Goal: Transaction & Acquisition: Purchase product/service

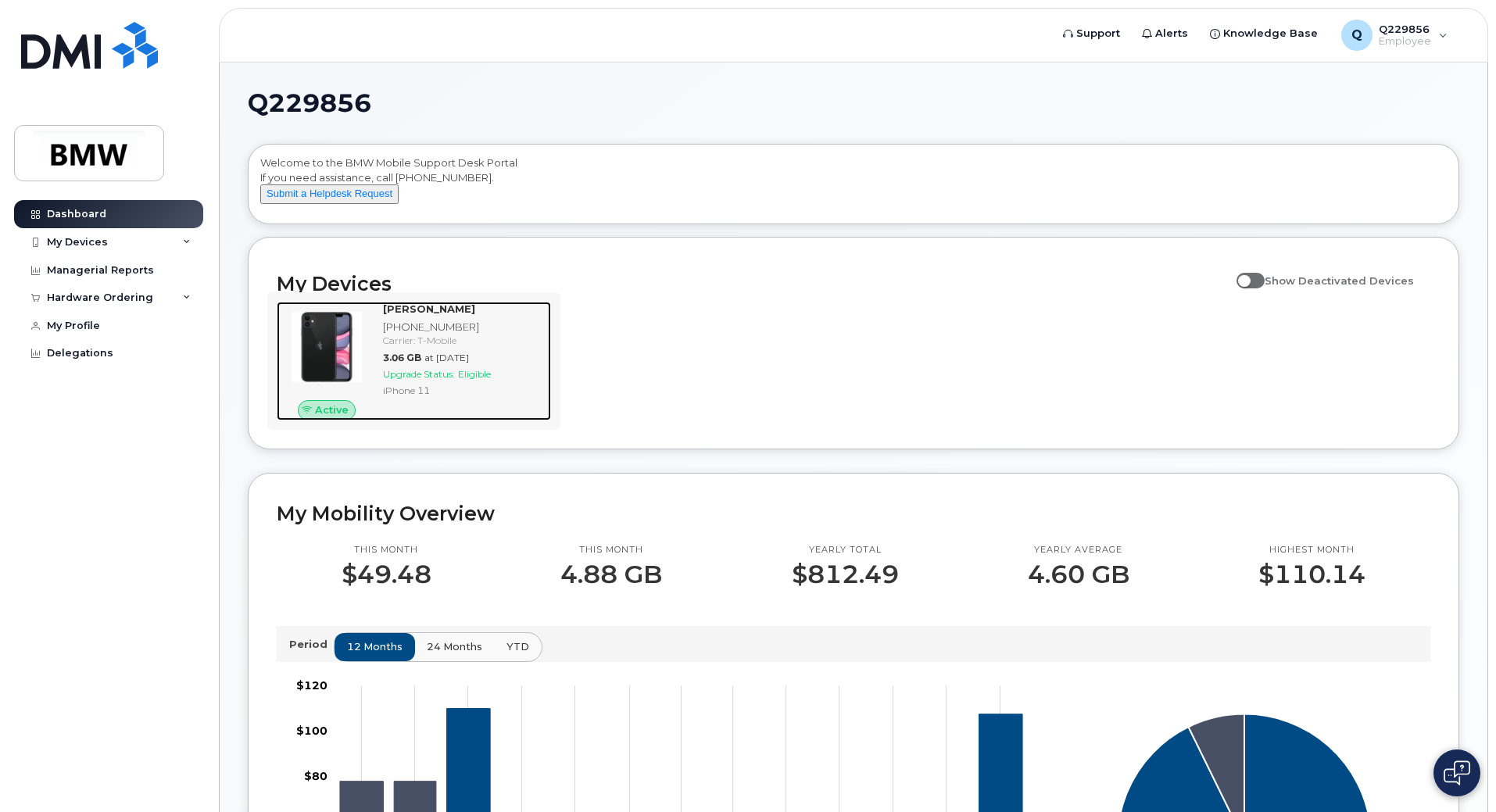
click at [331, 359] on img at bounding box center [327, 347] width 75 height 75
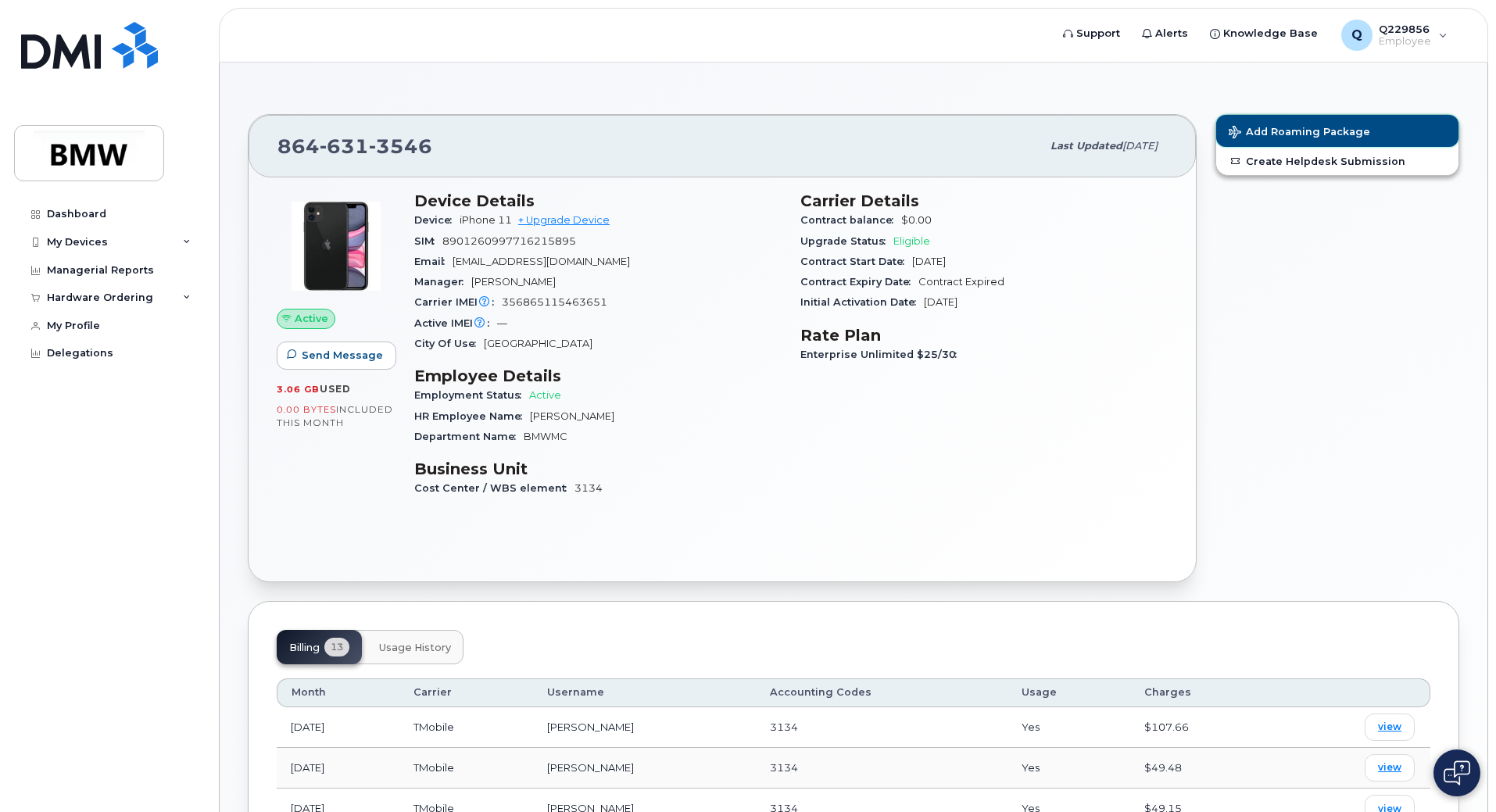
click at [1301, 117] on button "Add Roaming Package" at bounding box center [1337, 131] width 242 height 32
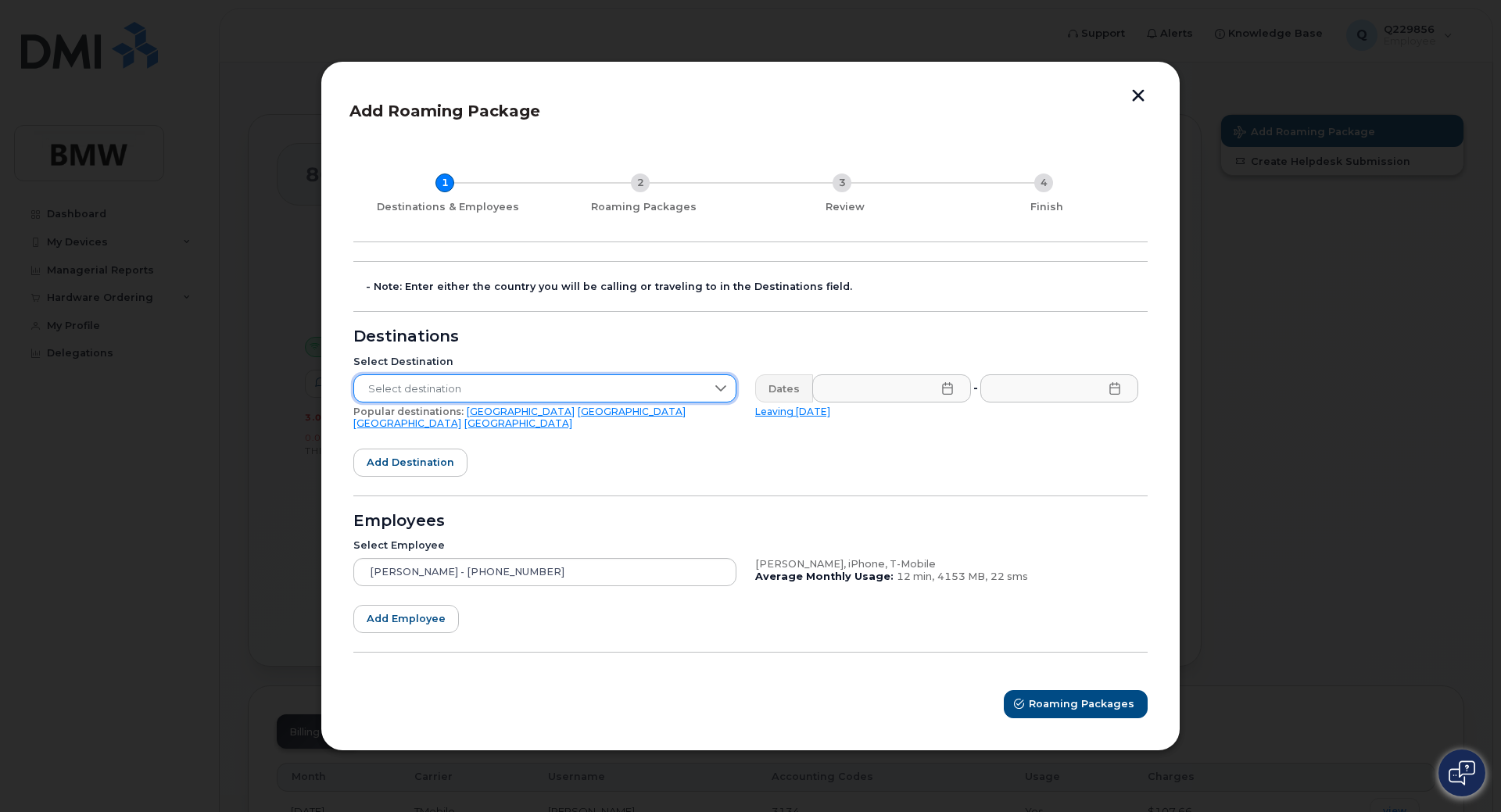
click at [555, 388] on span "Select destination" at bounding box center [529, 389] width 352 height 28
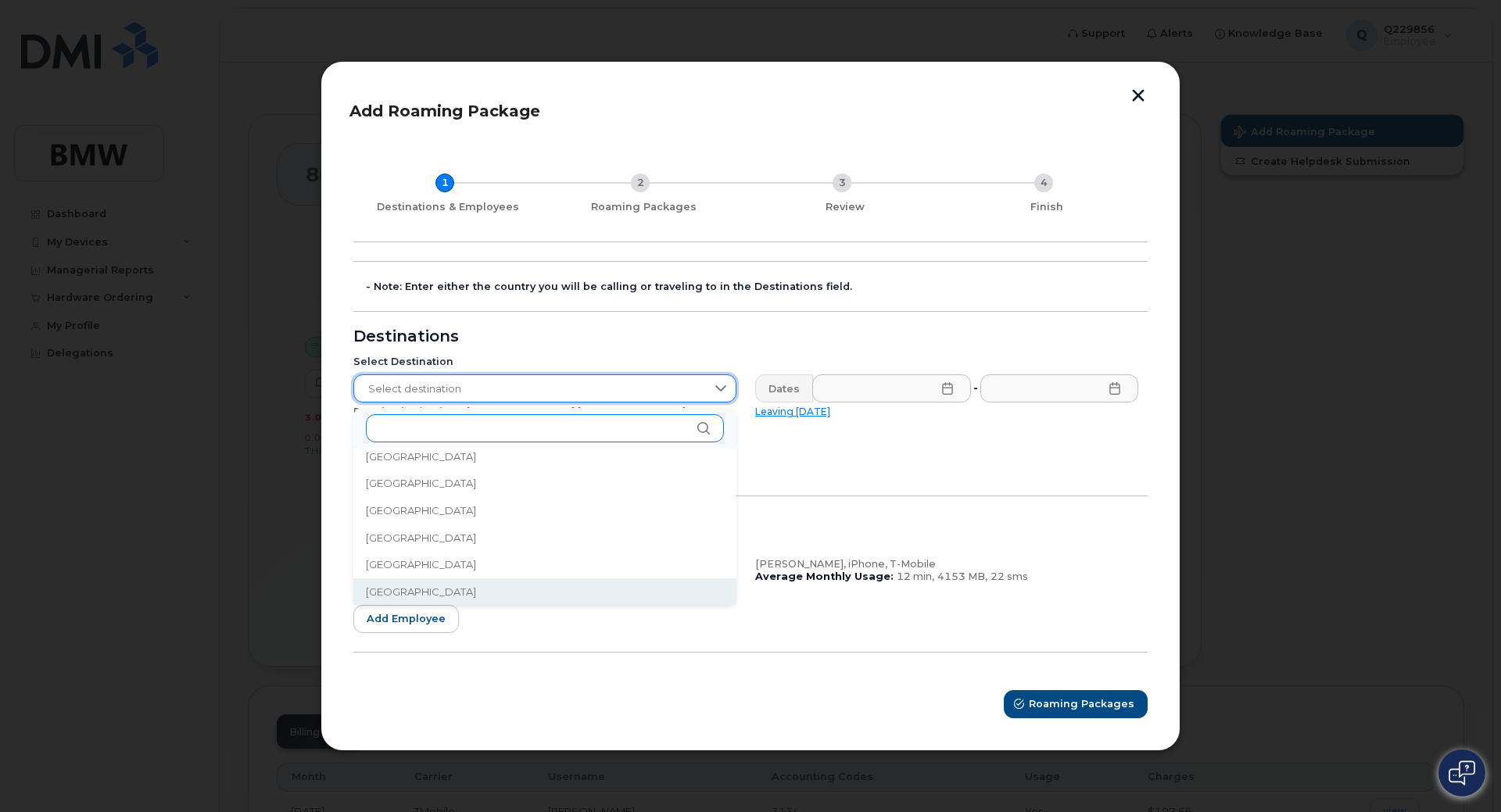
scroll to position [3253, 0]
click at [560, 393] on span "Select destination" at bounding box center [529, 389] width 352 height 28
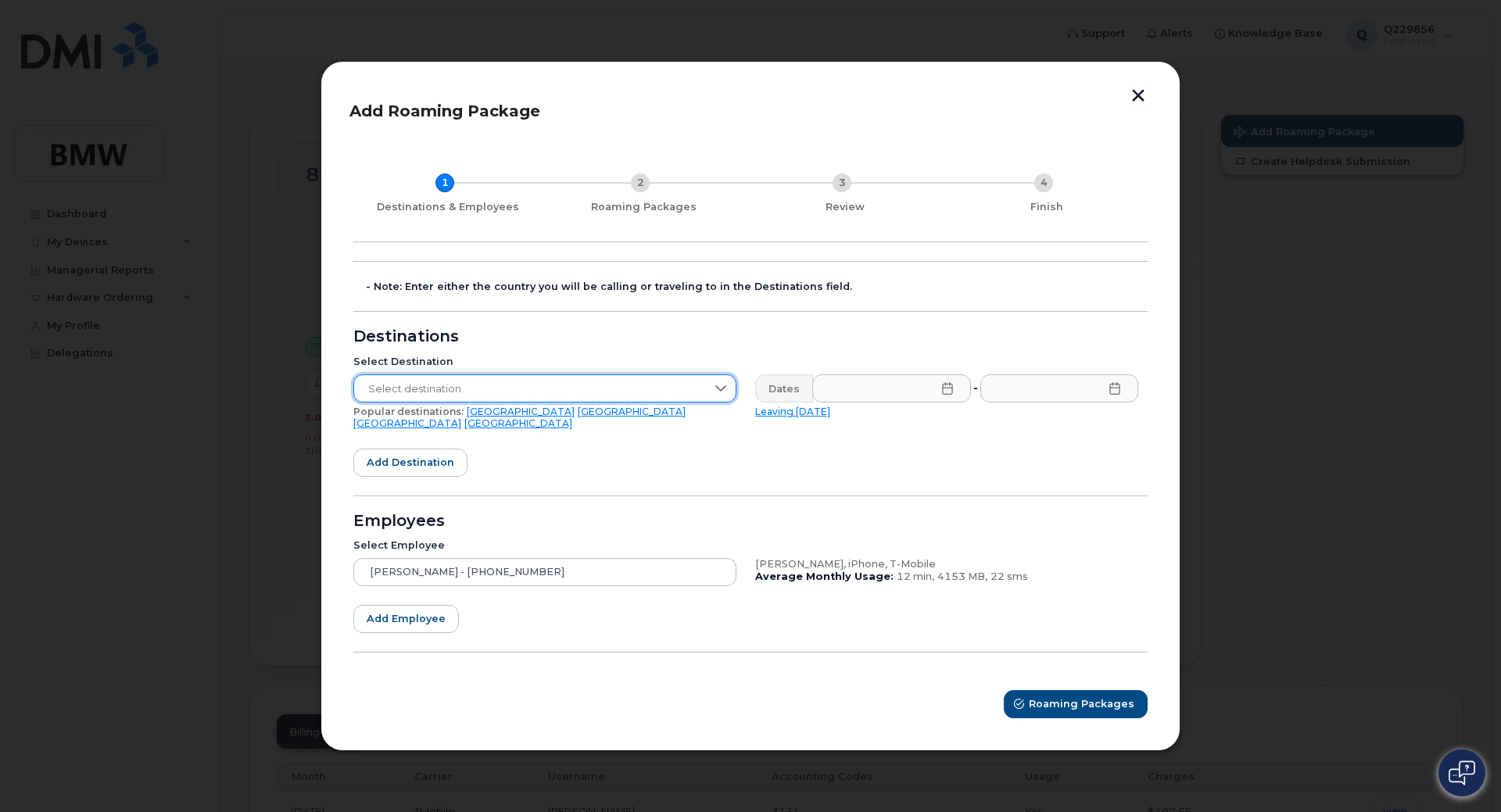
click at [558, 390] on span "Select destination" at bounding box center [529, 389] width 352 height 28
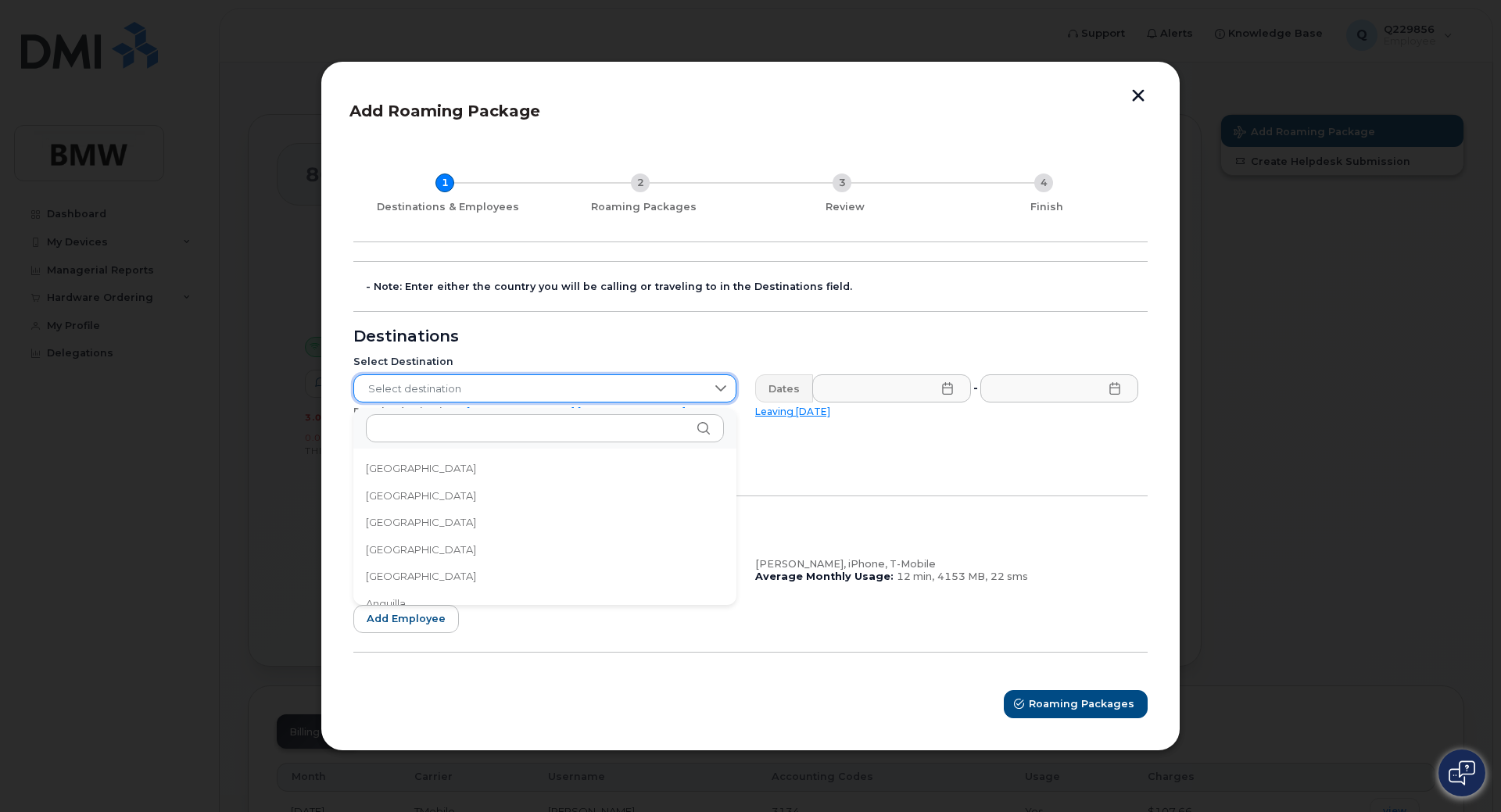
click at [545, 404] on span "Select destination" at bounding box center [529, 389] width 352 height 28
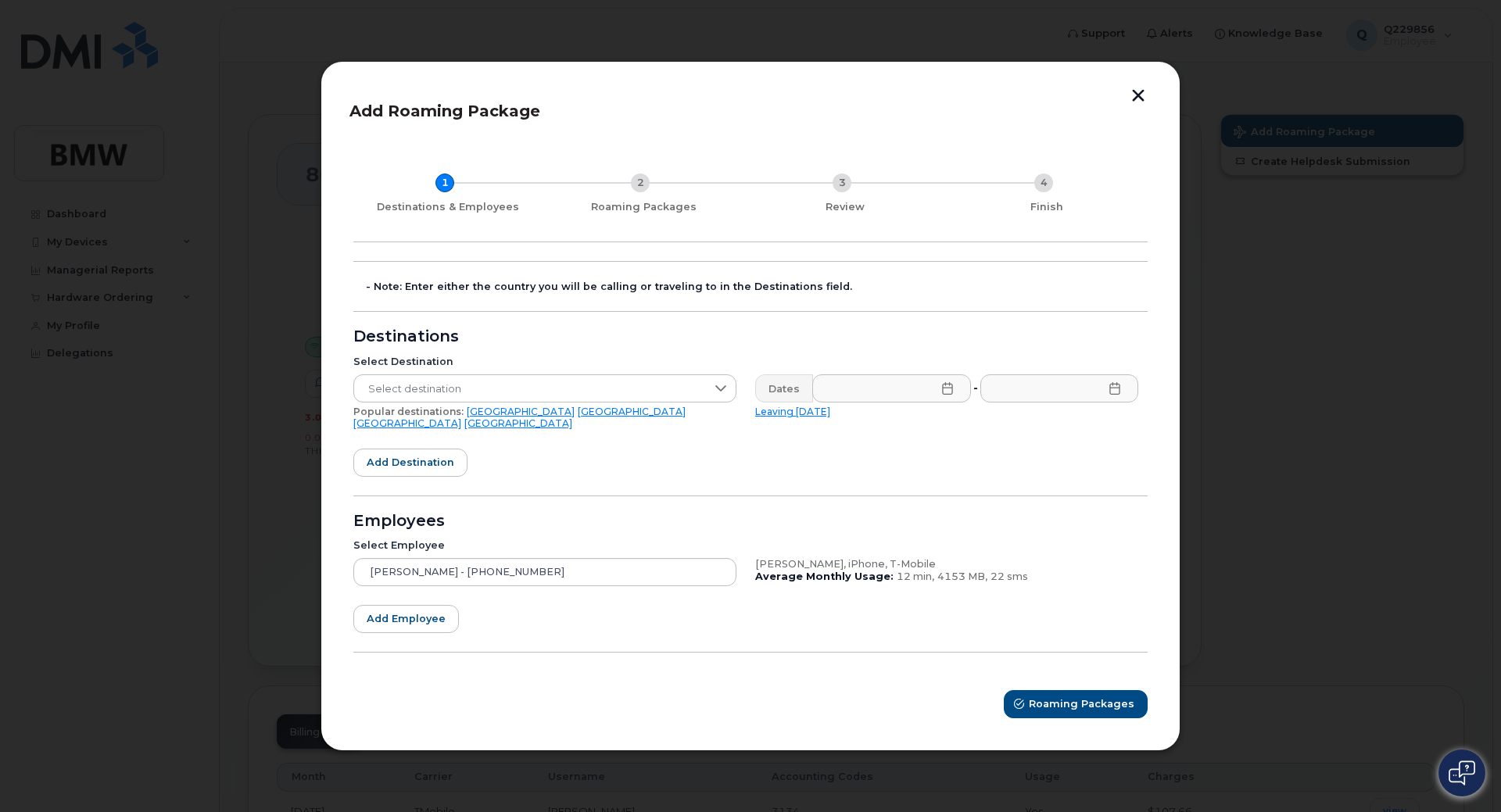
click at [578, 416] on link "[GEOGRAPHIC_DATA]" at bounding box center [631, 411] width 108 height 12
click at [952, 392] on icon at bounding box center [947, 388] width 10 height 13
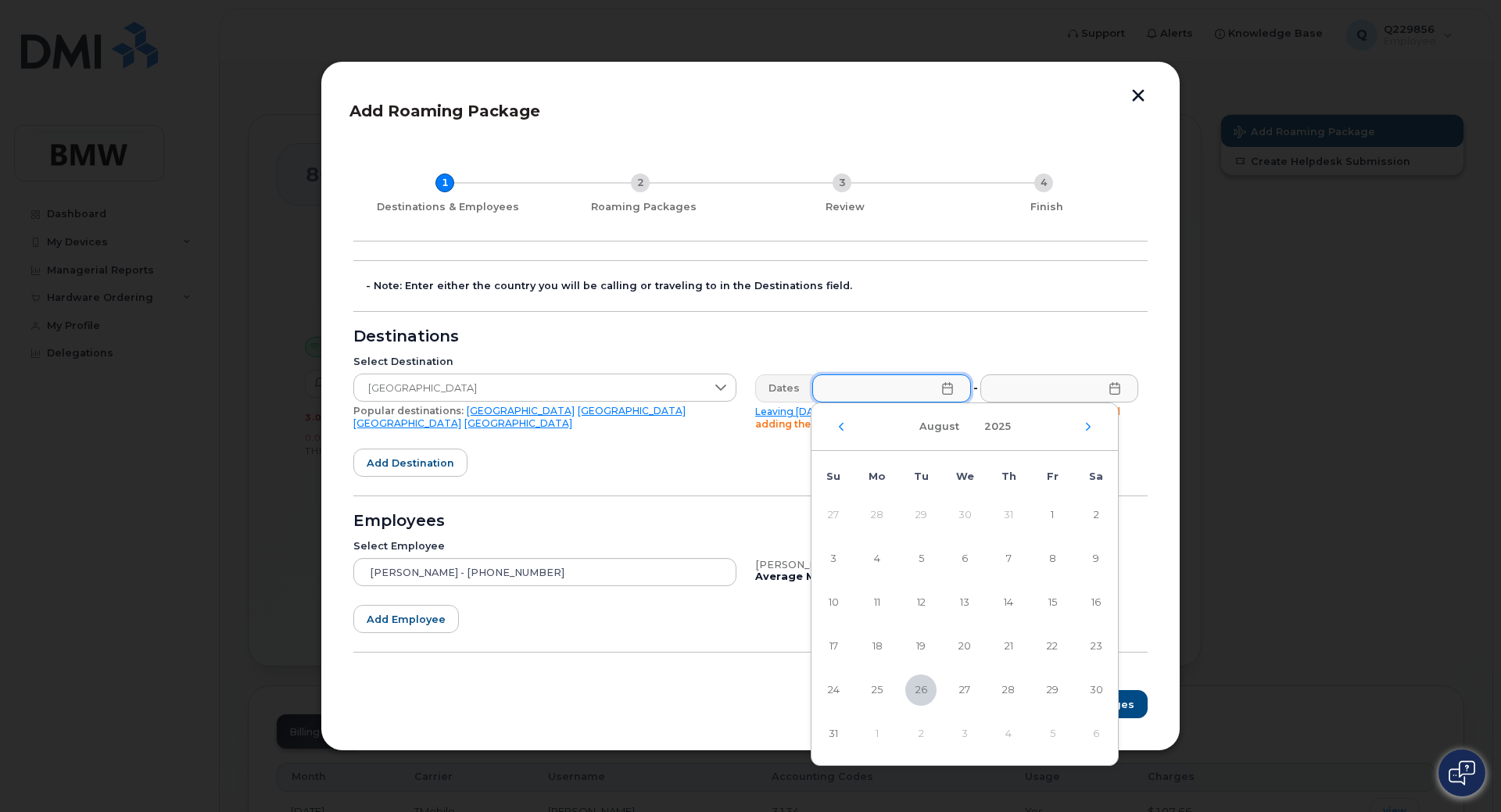
click at [964, 735] on td "3" at bounding box center [964, 733] width 43 height 43
click at [1092, 432] on div "[DATE]" at bounding box center [964, 427] width 306 height 47
click at [1087, 429] on icon "Next Month" at bounding box center [1088, 427] width 10 height 13
click at [961, 514] on span "3" at bounding box center [964, 515] width 31 height 31
type input "[DATE]"
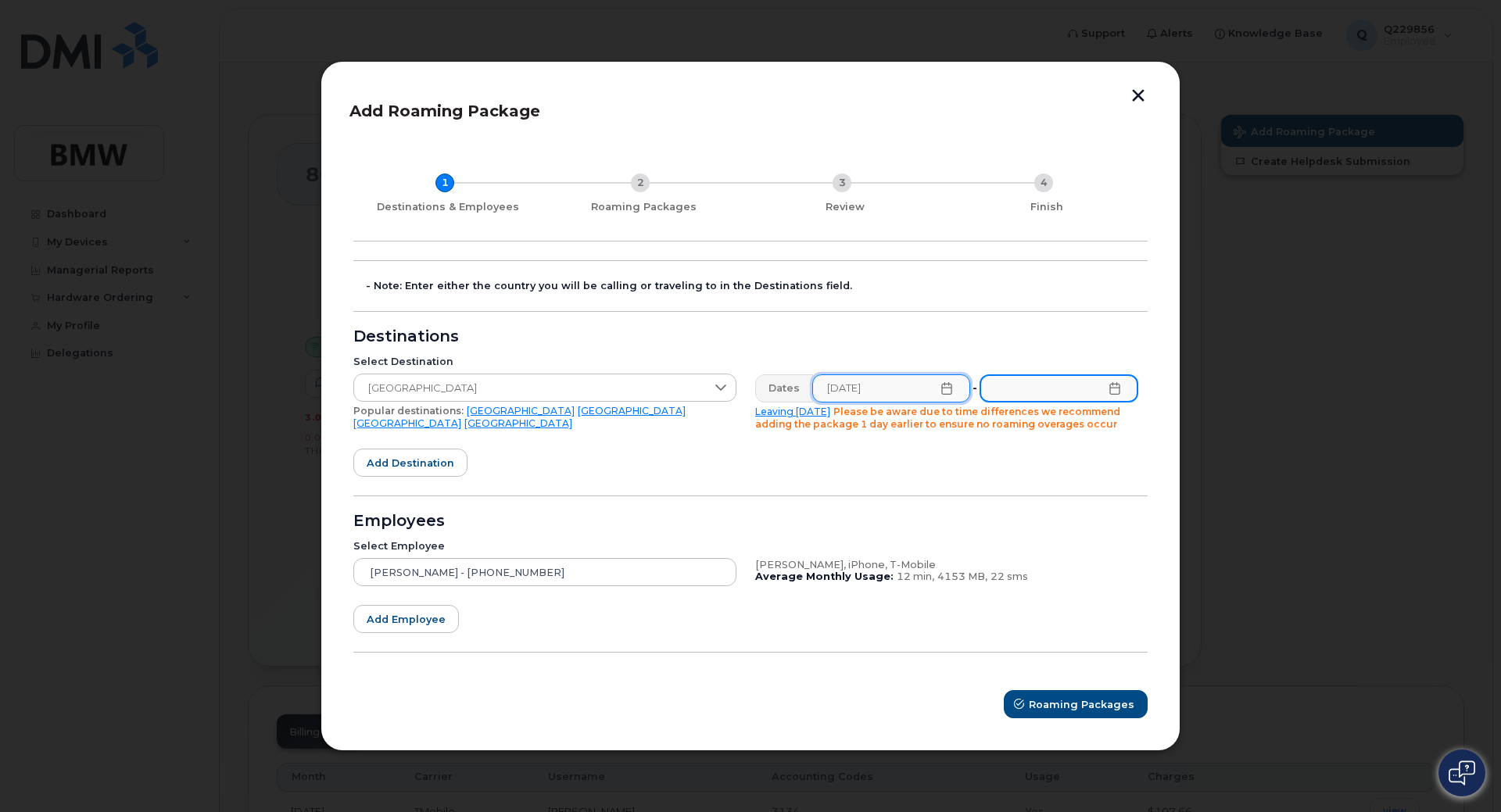
click at [1123, 388] on input "text" at bounding box center [1059, 388] width 158 height 28
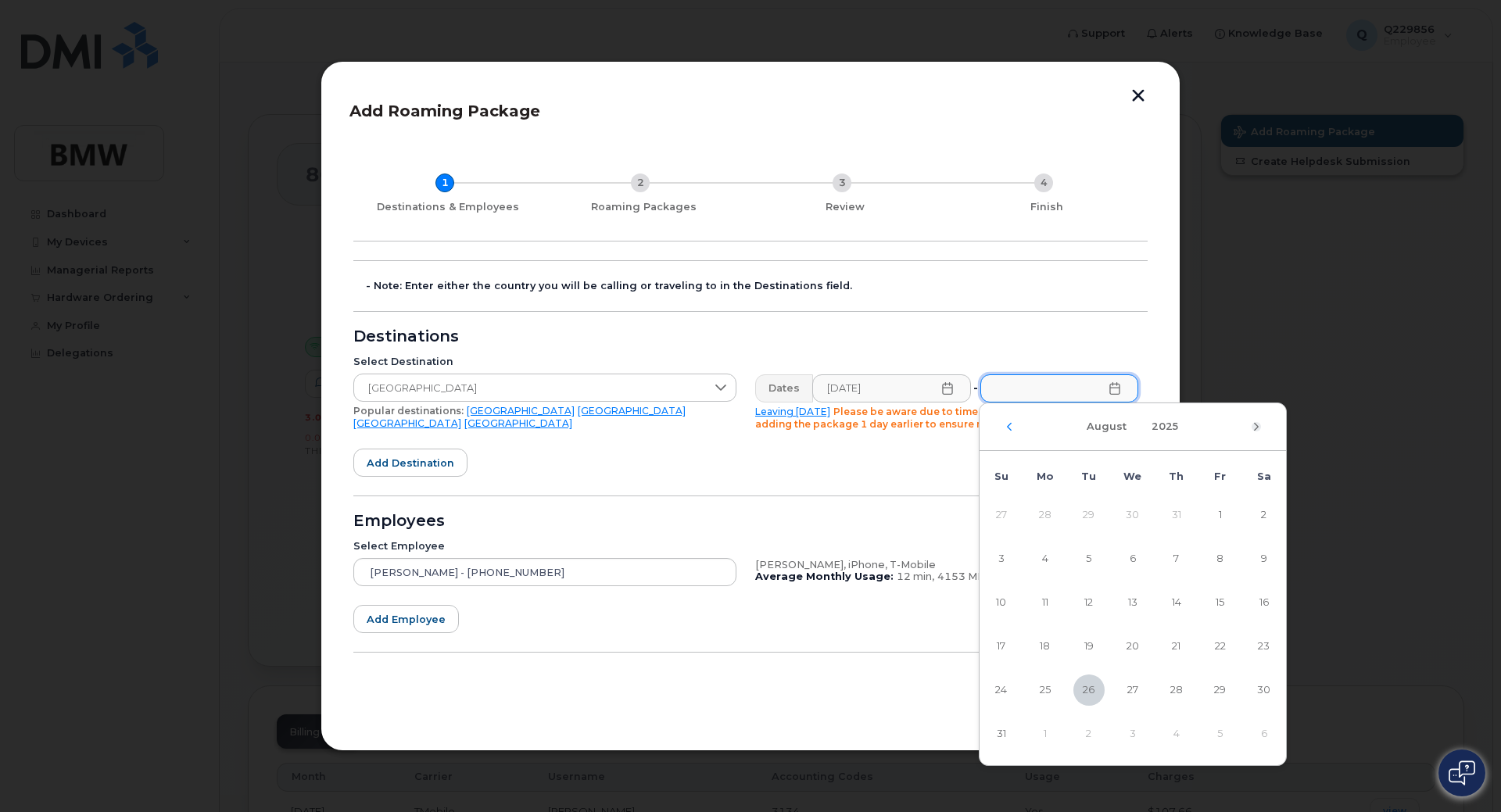
click at [1257, 425] on icon "Next Month" at bounding box center [1256, 426] width 5 height 8
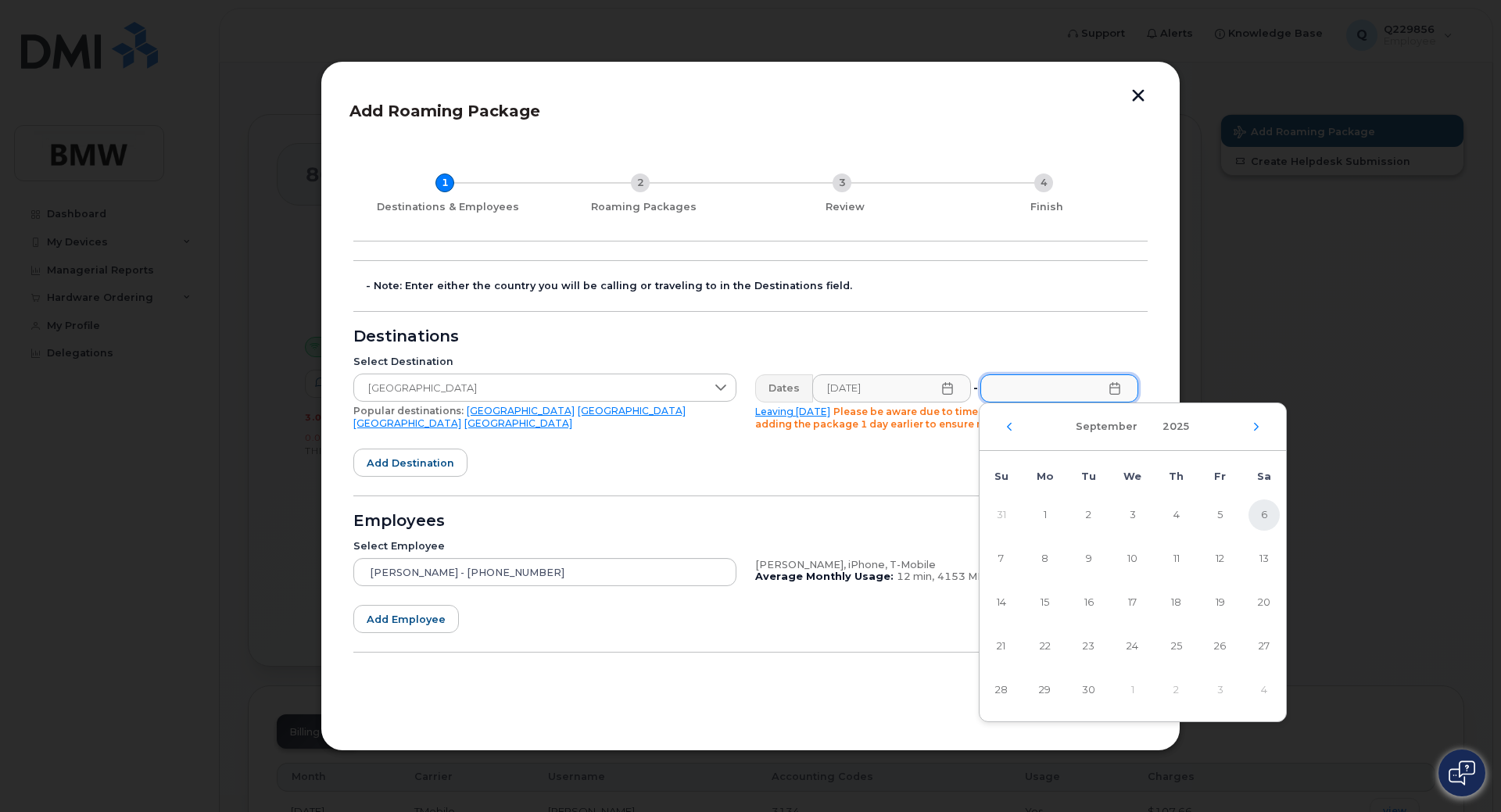
click at [1259, 519] on span "6" at bounding box center [1264, 515] width 31 height 31
type input "[DATE]"
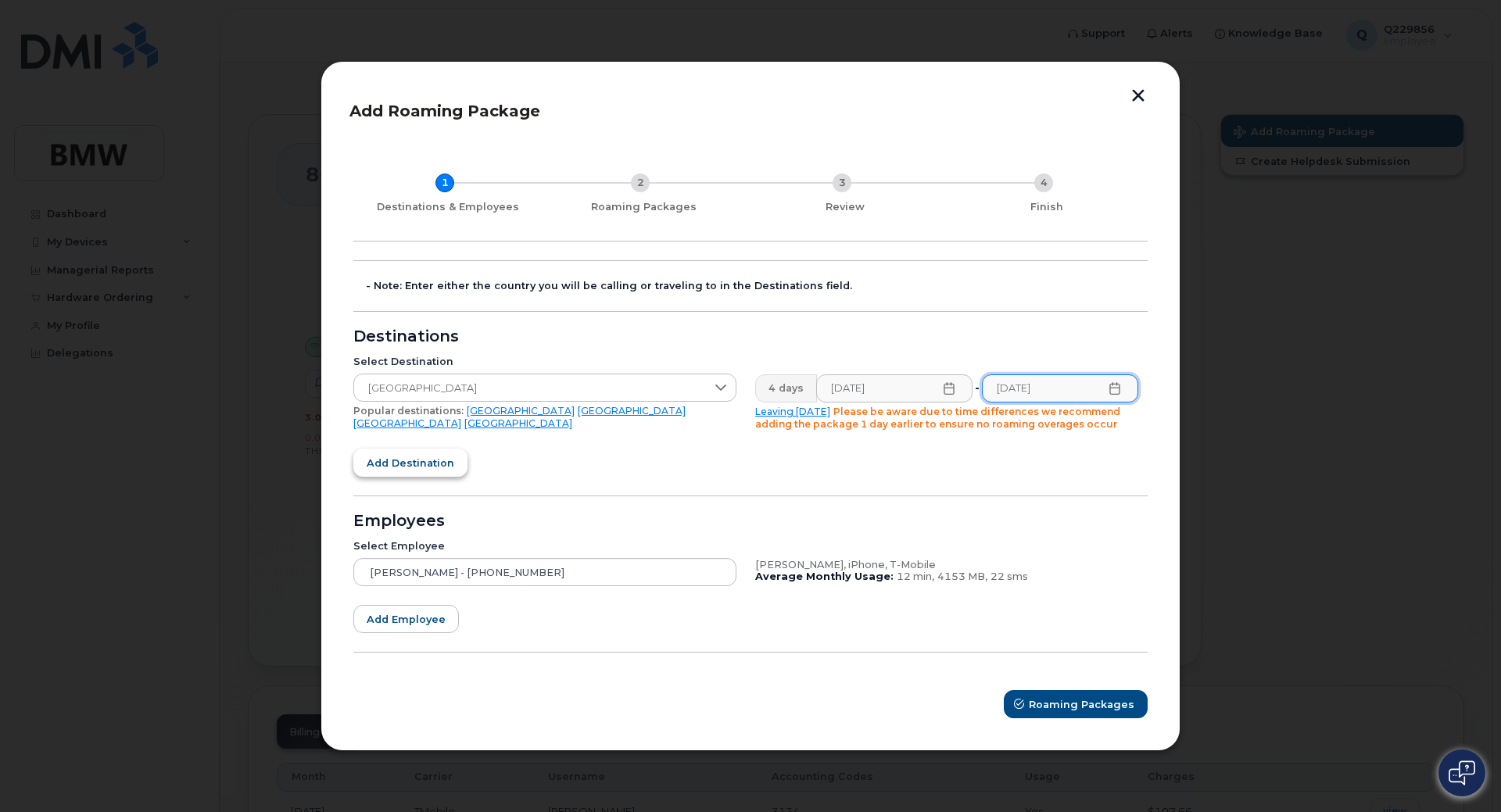
click at [397, 459] on span "Add destination" at bounding box center [410, 463] width 88 height 14
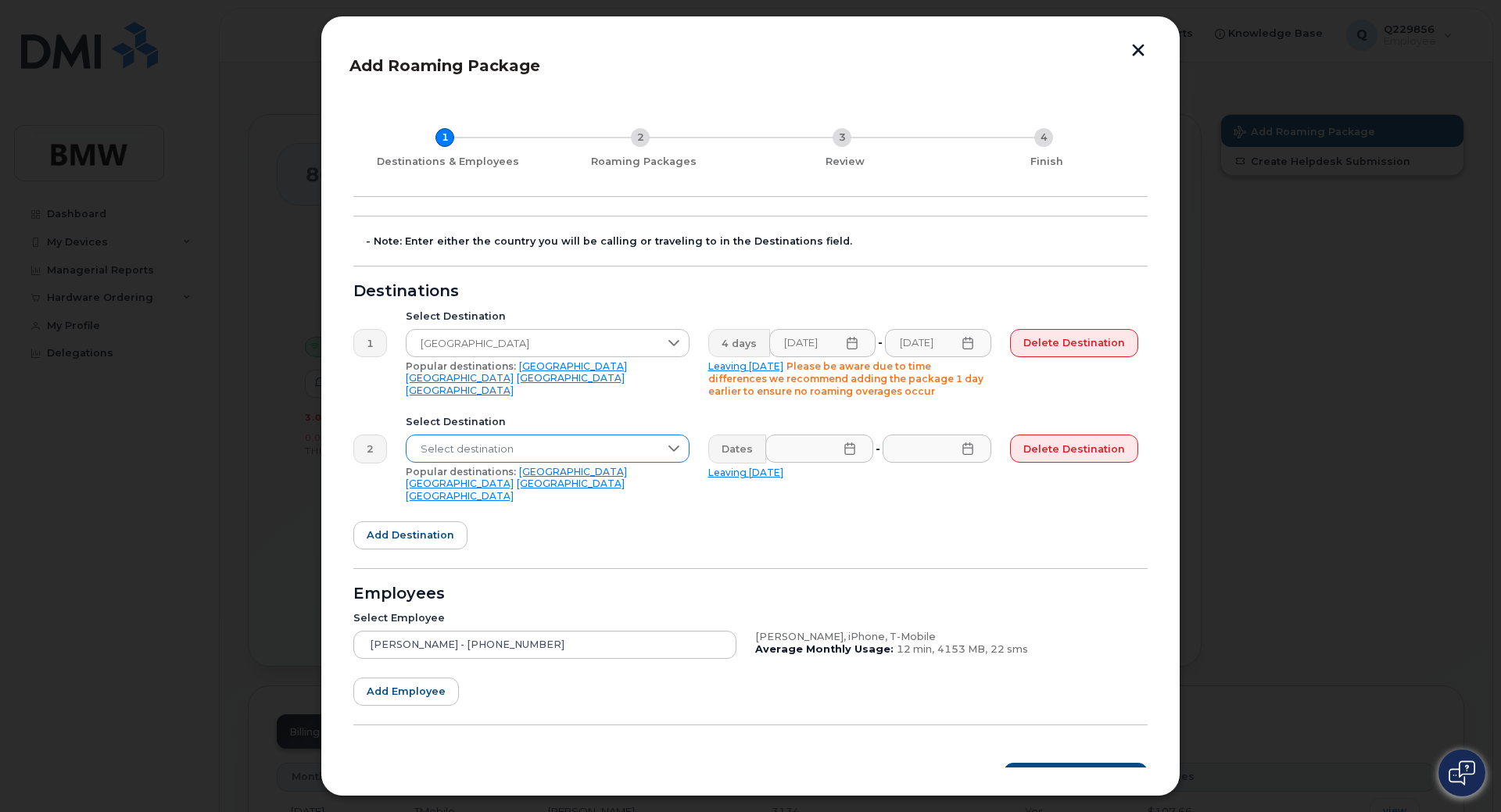
click at [670, 449] on icon at bounding box center [674, 449] width 13 height 13
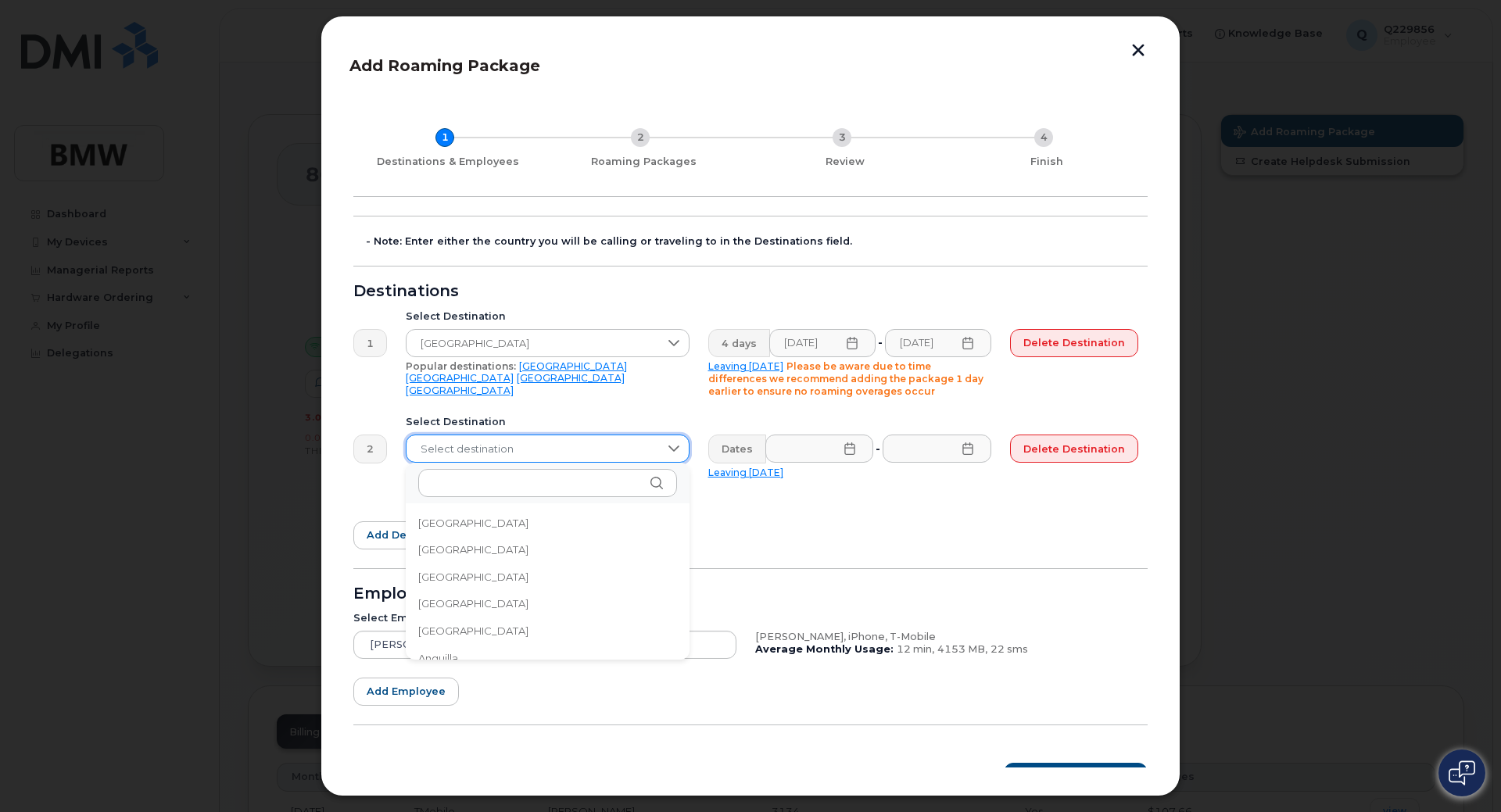
click at [596, 410] on div "Select Destination Select destination Popular destinations: [GEOGRAPHIC_DATA] […" at bounding box center [548, 458] width 302 height 105
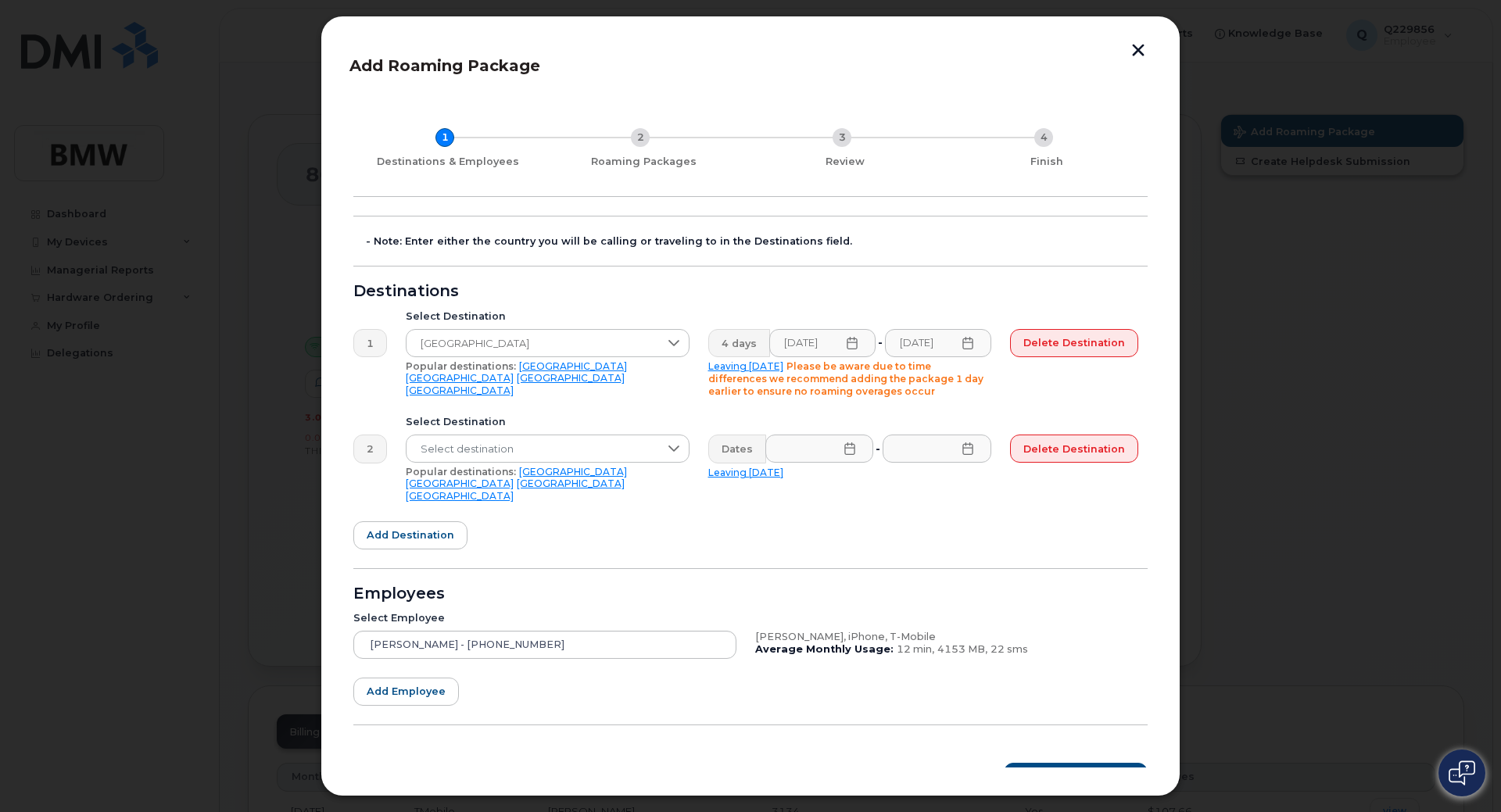
click at [481, 490] on link "[GEOGRAPHIC_DATA]" at bounding box center [459, 495] width 108 height 12
click at [847, 452] on icon at bounding box center [850, 449] width 13 height 13
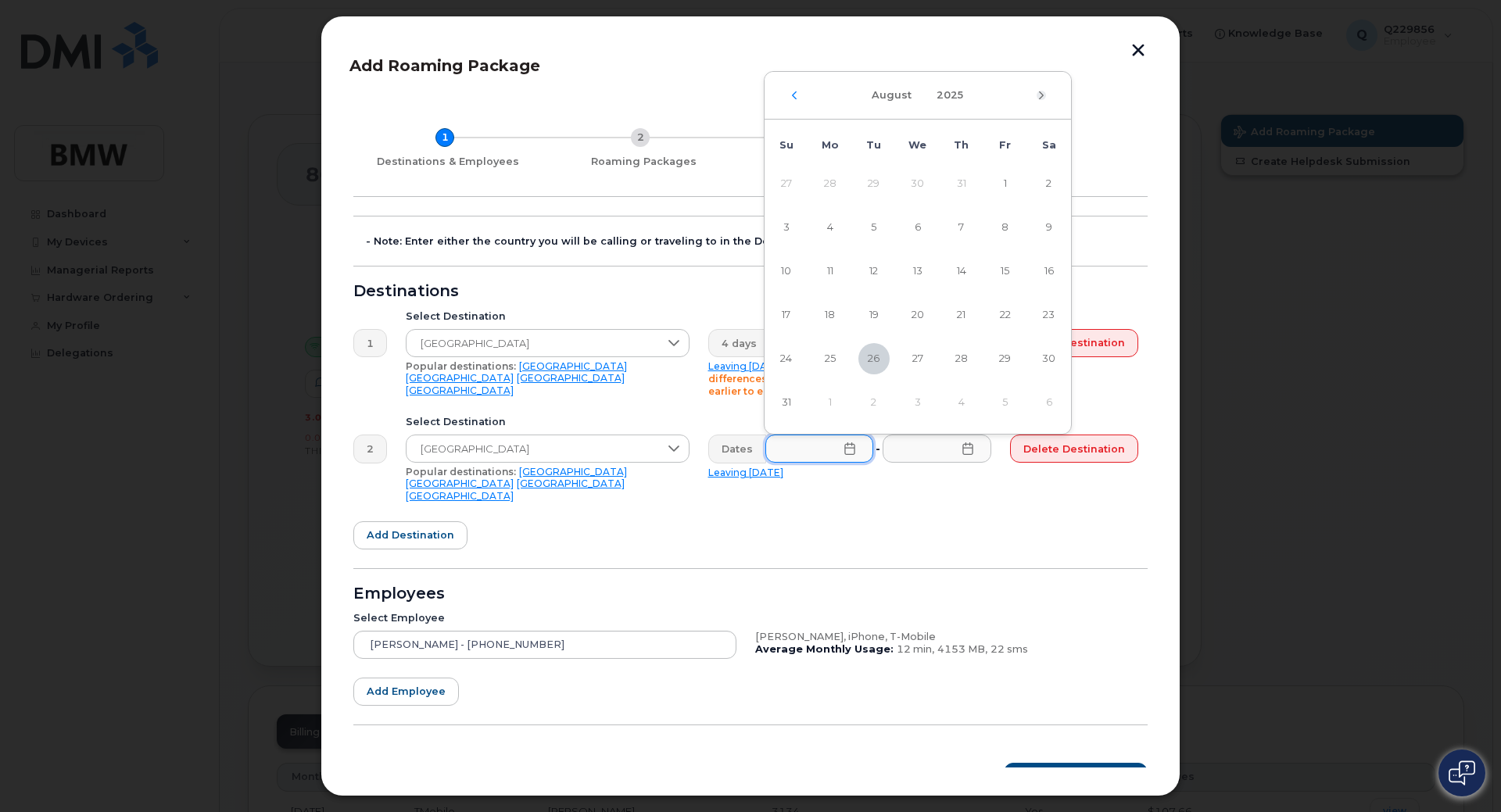
click at [1042, 93] on icon "Next Month" at bounding box center [1042, 96] width 10 height 13
click at [832, 359] on span "29" at bounding box center [830, 359] width 31 height 31
type input "[DATE]"
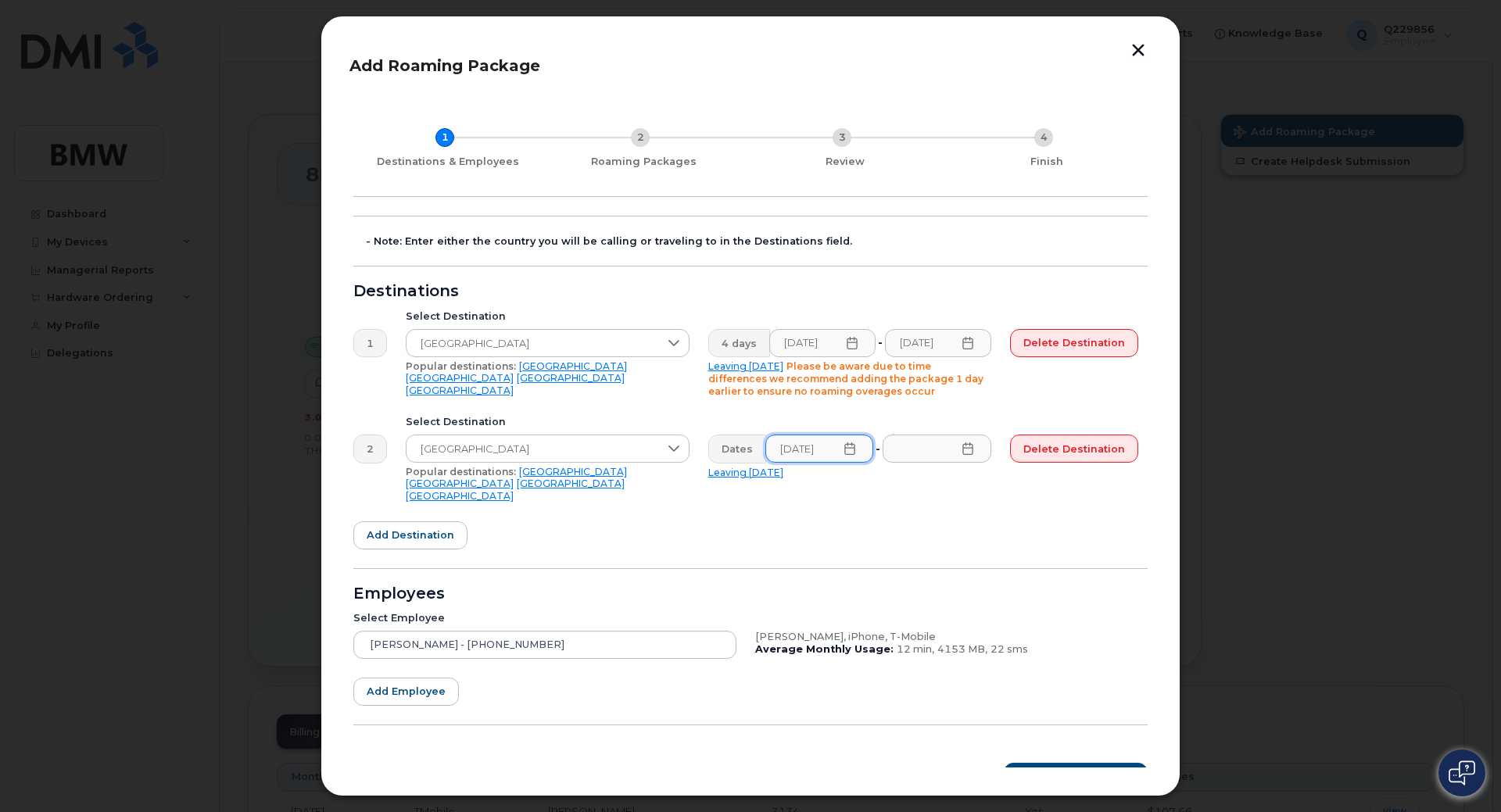
click at [969, 454] on icon at bounding box center [967, 449] width 10 height 13
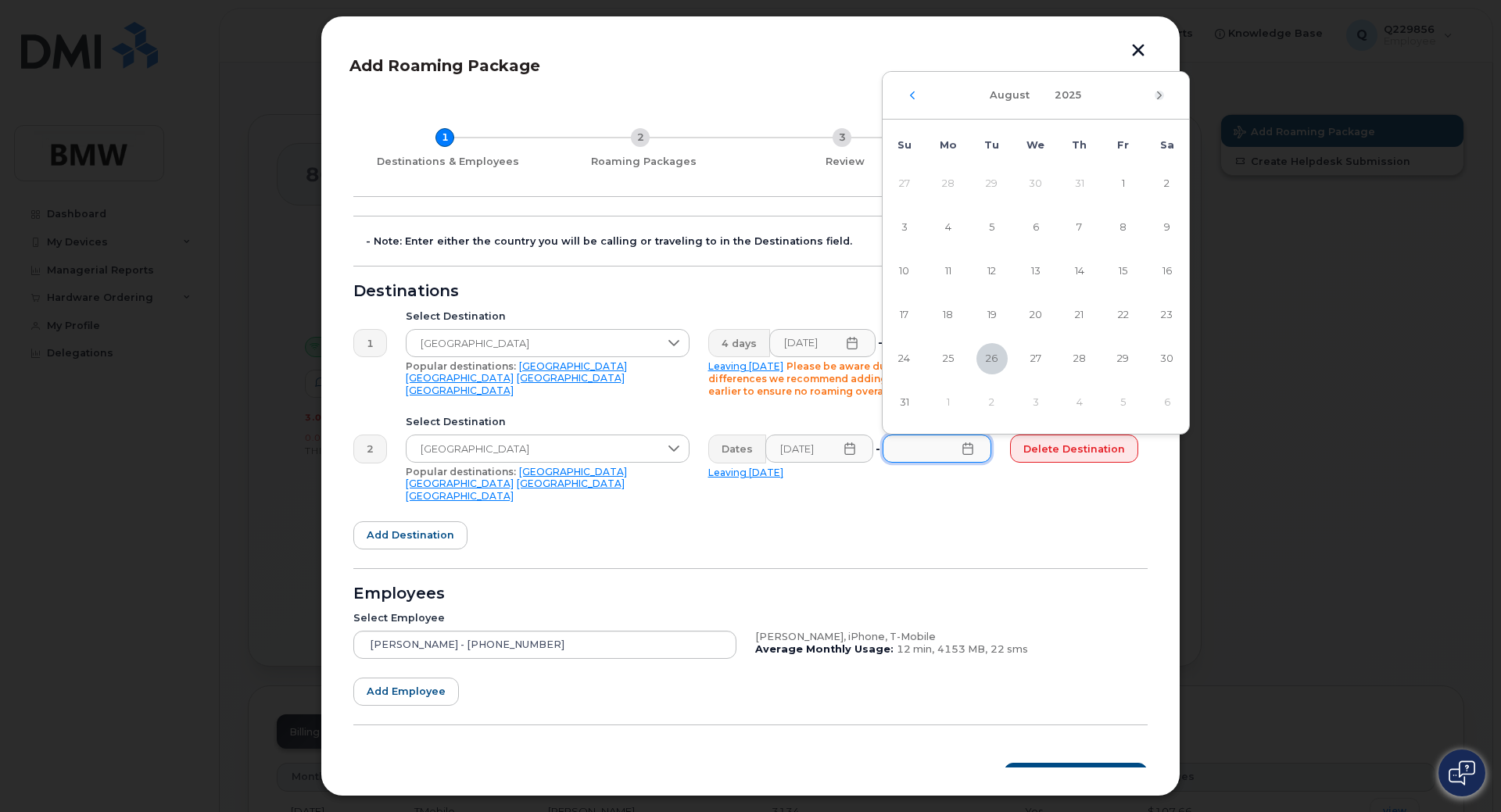
click at [1156, 98] on icon "Next Month" at bounding box center [1160, 96] width 10 height 13
click at [1155, 105] on div "[DATE]" at bounding box center [1035, 95] width 306 height 47
click at [1161, 92] on icon "Next Month" at bounding box center [1160, 96] width 10 height 13
click at [1126, 185] on span "3" at bounding box center [1123, 183] width 31 height 31
type input "[DATE]"
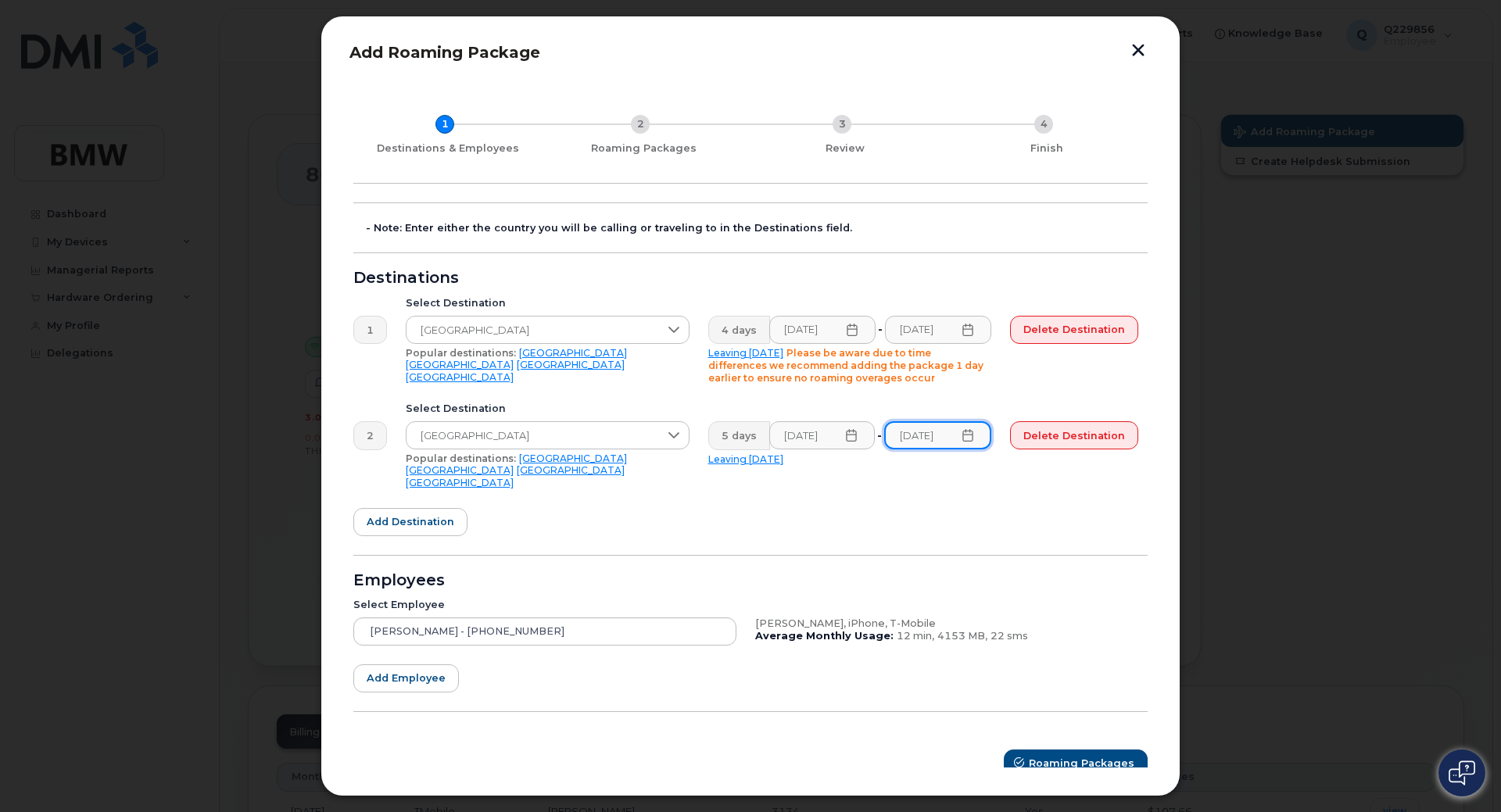
scroll to position [14, 0]
click at [1089, 754] on span "Roaming Packages" at bounding box center [1082, 761] width 105 height 14
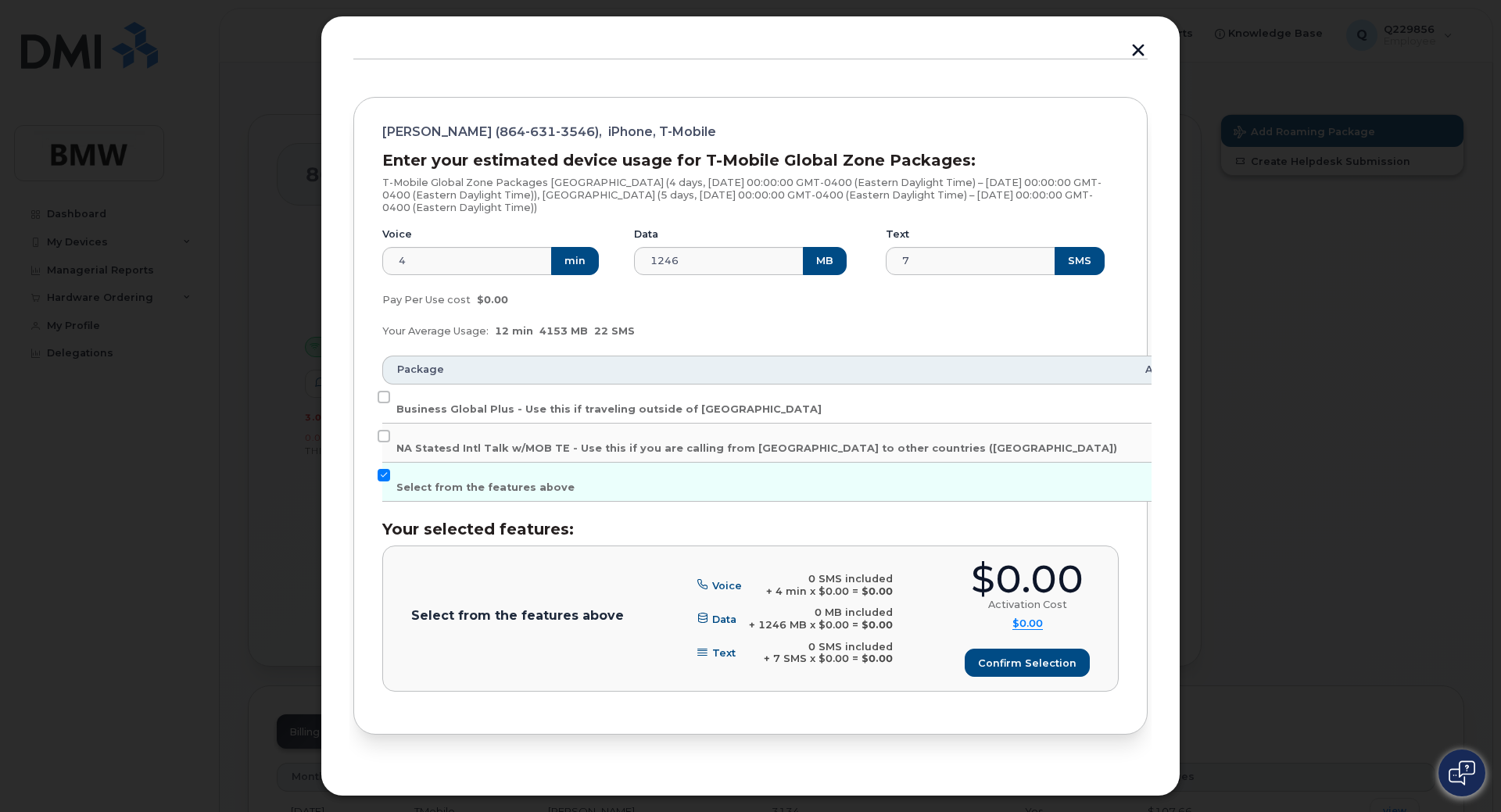
scroll to position [171, 0]
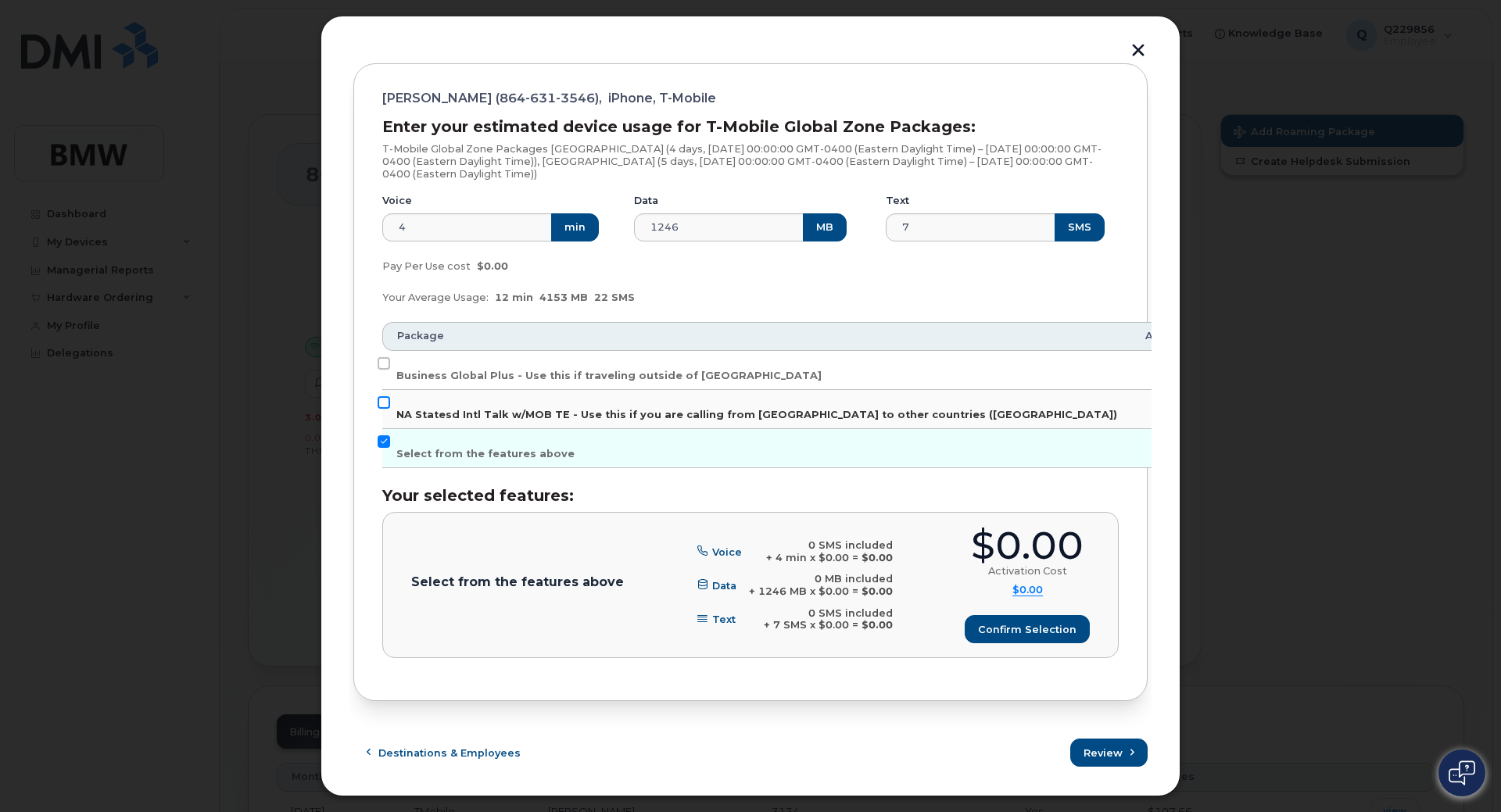
click at [380, 400] on input "NA Statesd Intl Talk w/MOB TE - Use this if you are calling from [GEOGRAPHIC_DA…" at bounding box center [384, 403] width 13 height 13
checkbox input "true"
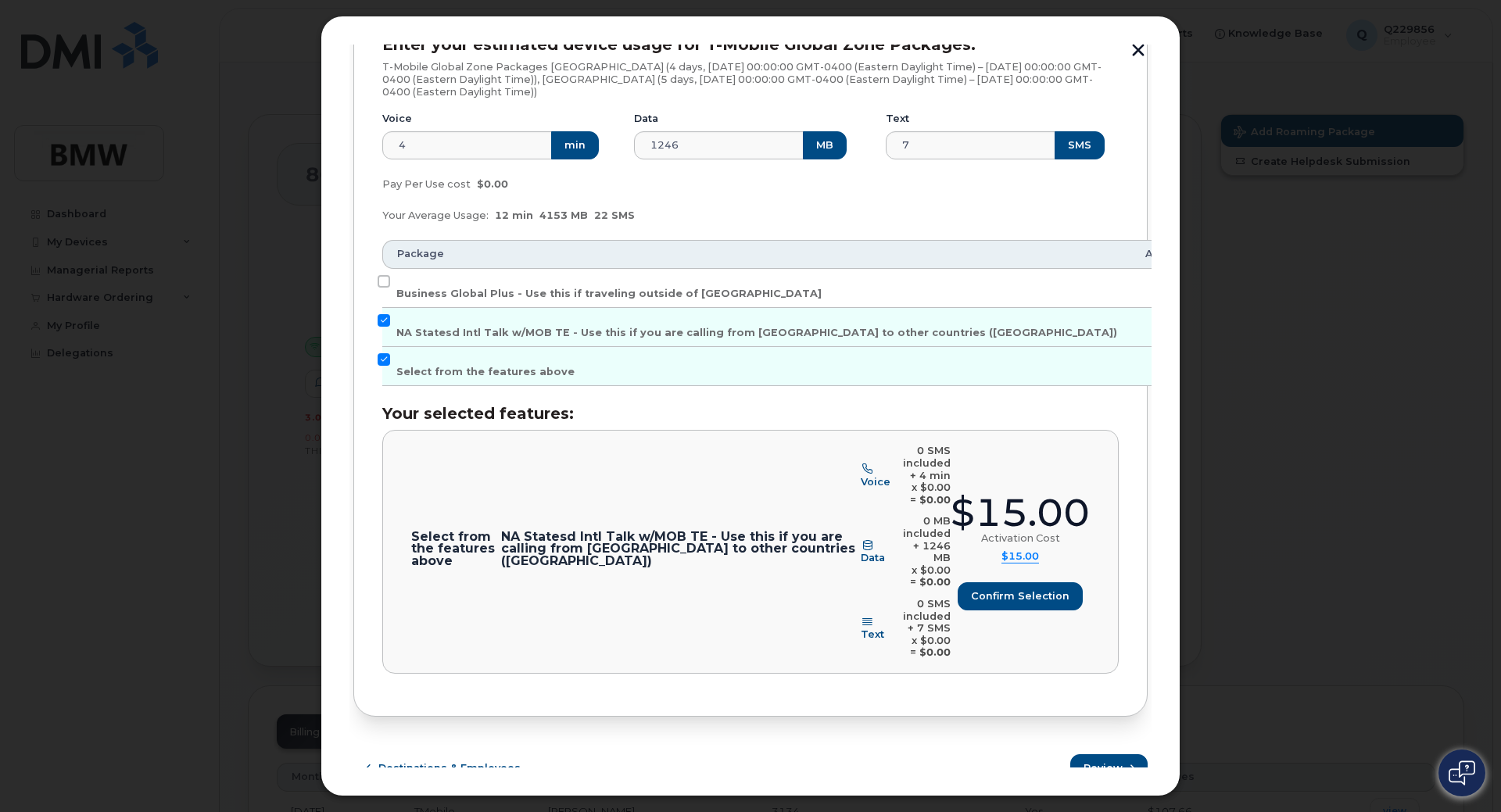
scroll to position [260, 0]
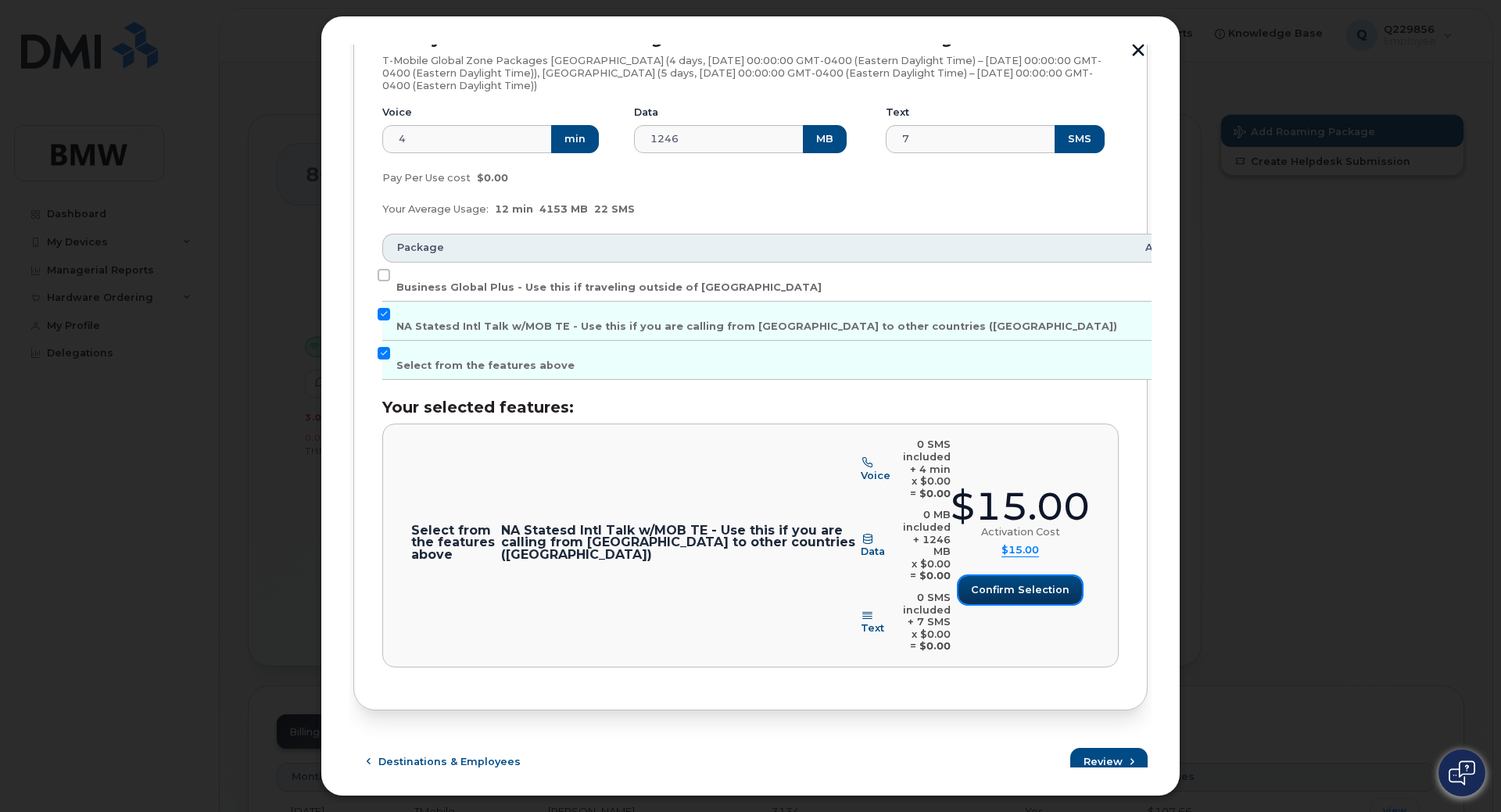
click at [1029, 585] on span "Confirm selection" at bounding box center [1020, 589] width 98 height 14
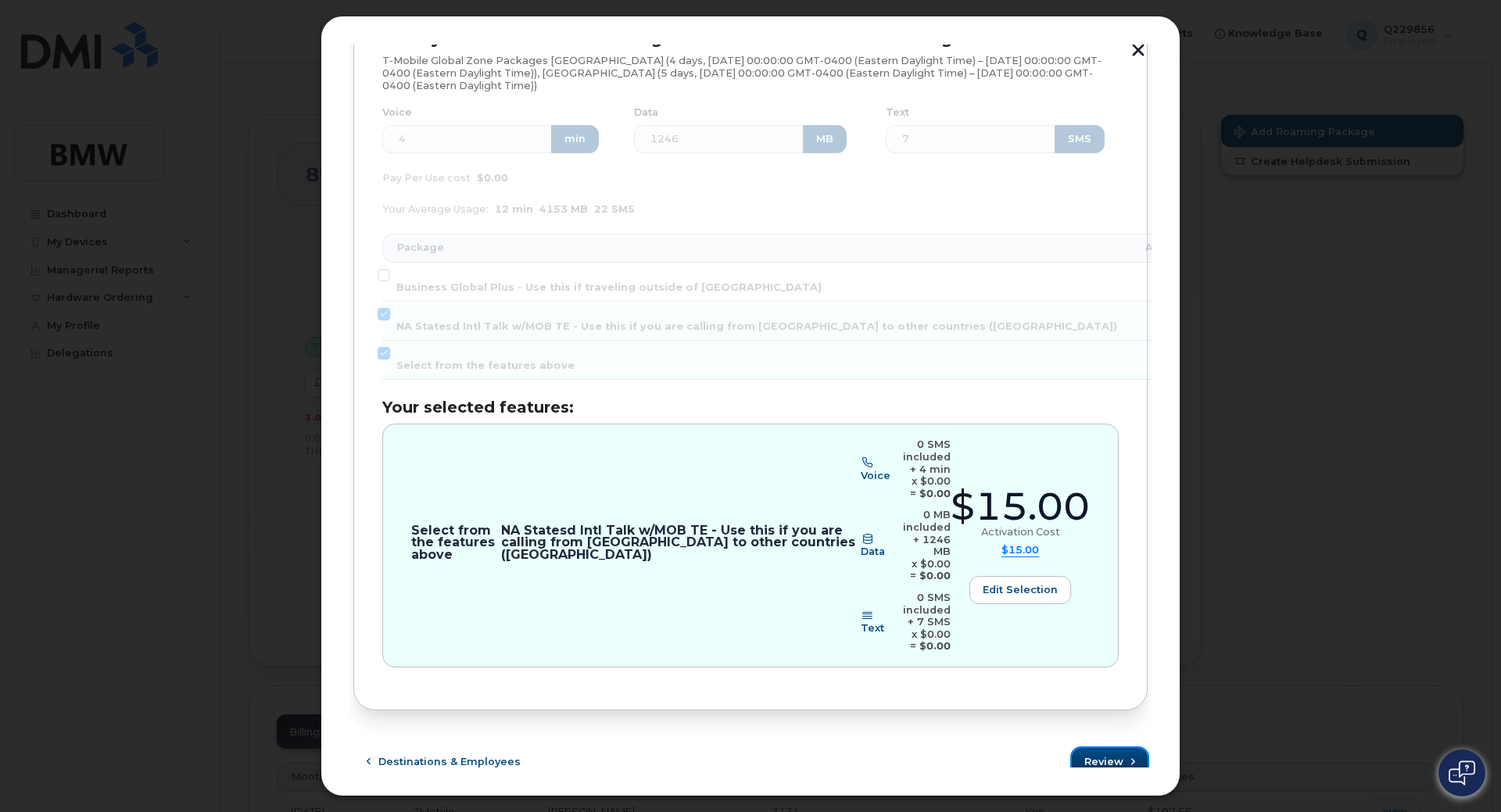
click at [1096, 754] on span "Review" at bounding box center [1104, 761] width 39 height 14
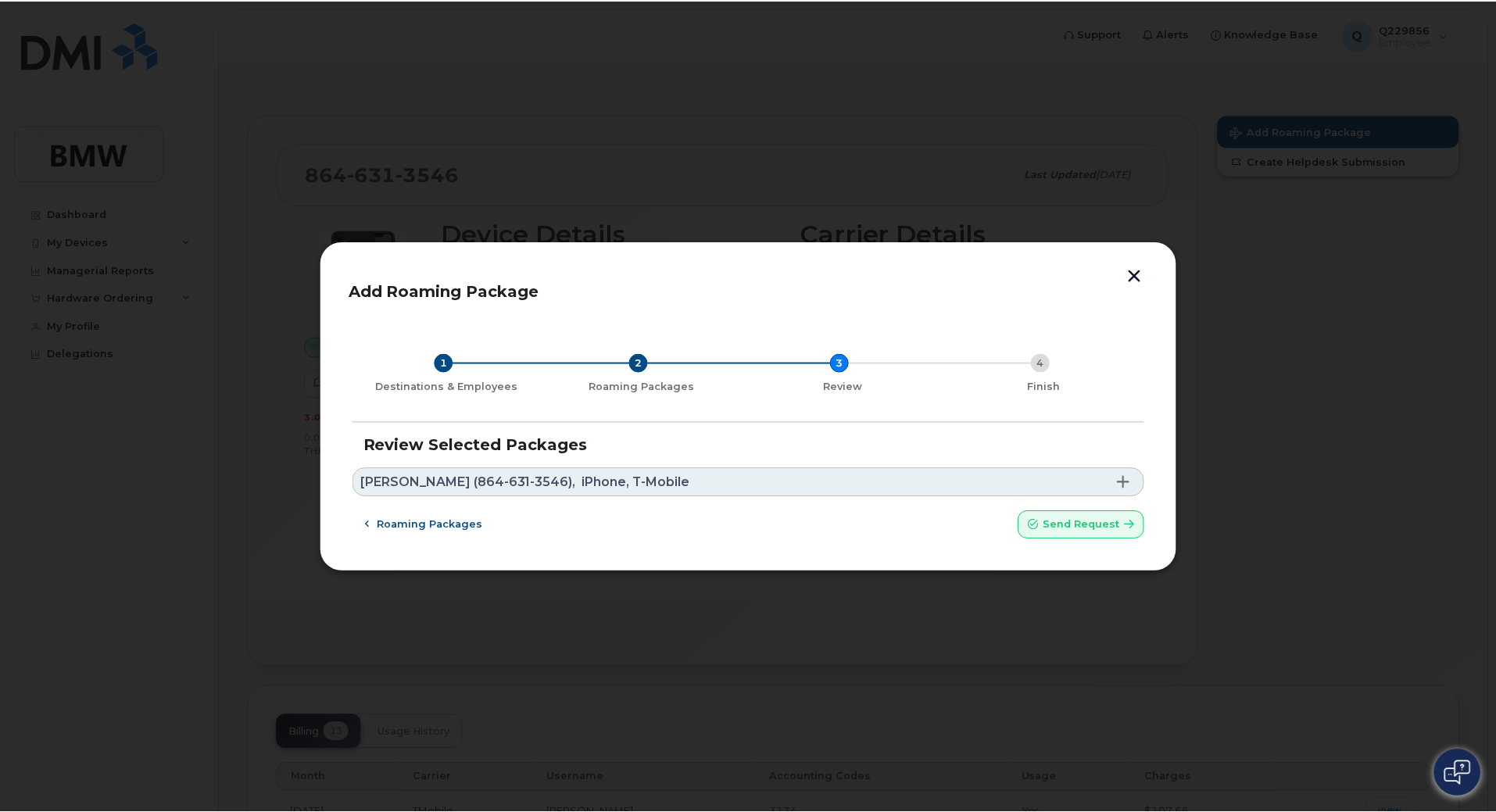
scroll to position [0, 0]
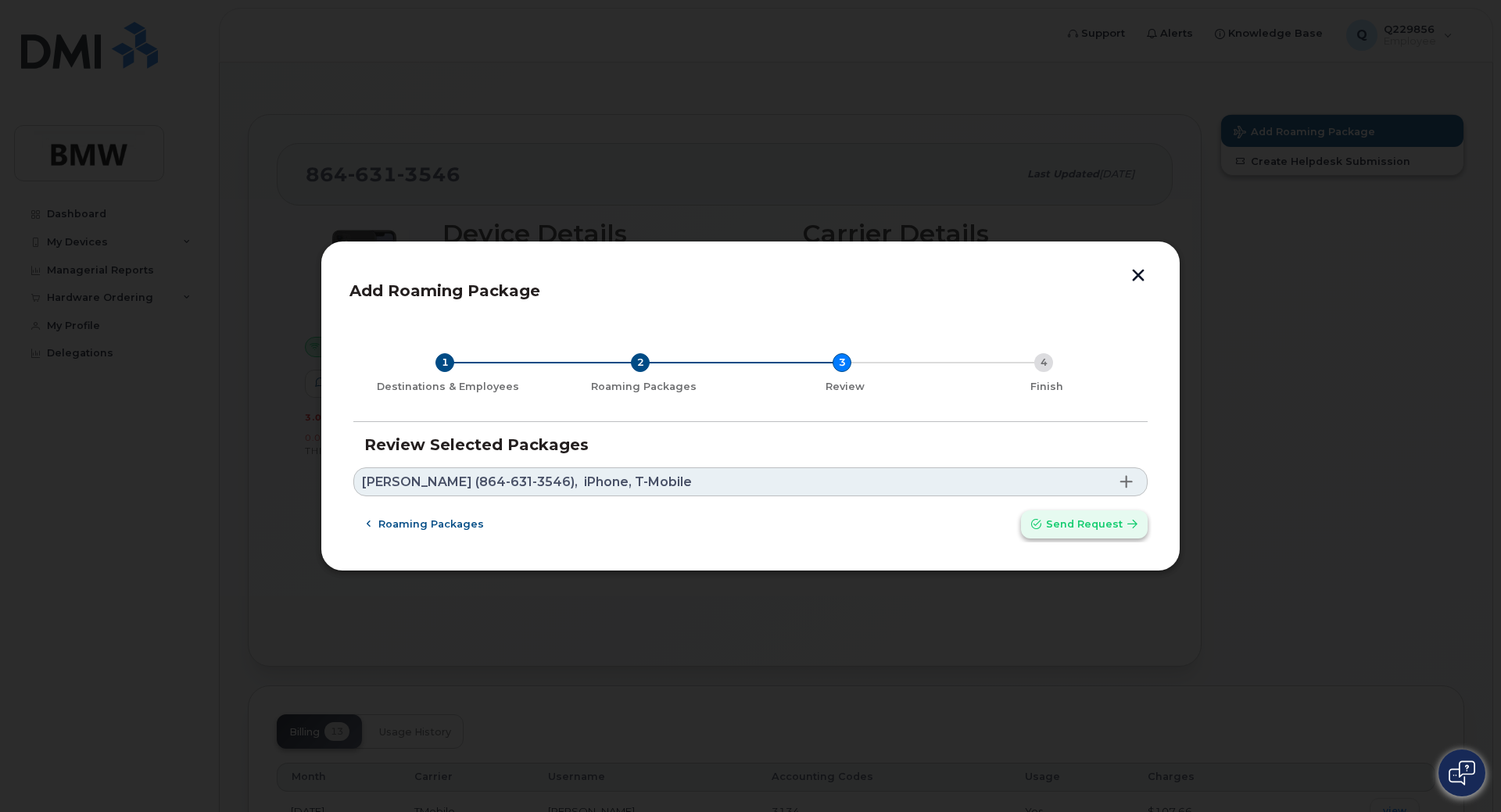
click at [1098, 527] on span "Send request" at bounding box center [1084, 523] width 76 height 14
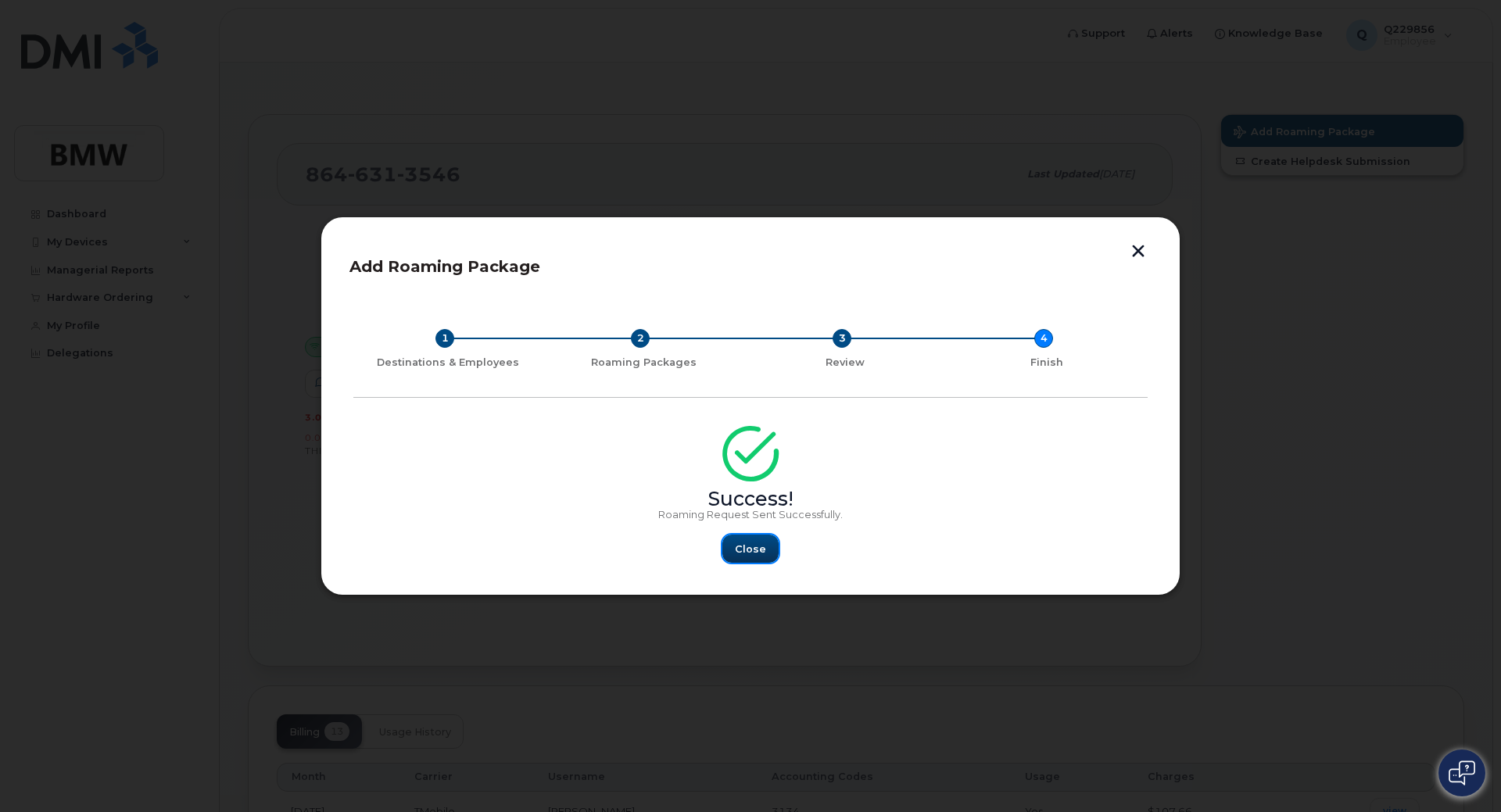
click at [755, 548] on span "Close" at bounding box center [750, 549] width 31 height 14
